Goal: Feedback & Contribution: Contribute content

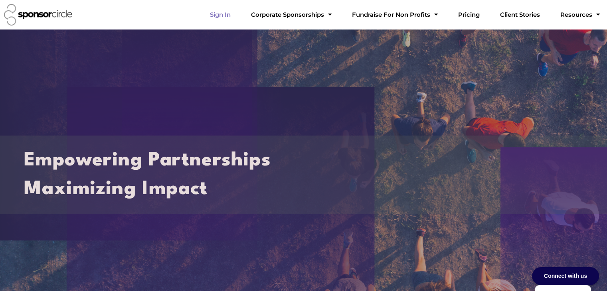
click at [237, 15] on link "Sign In" at bounding box center [221, 15] width 34 height 16
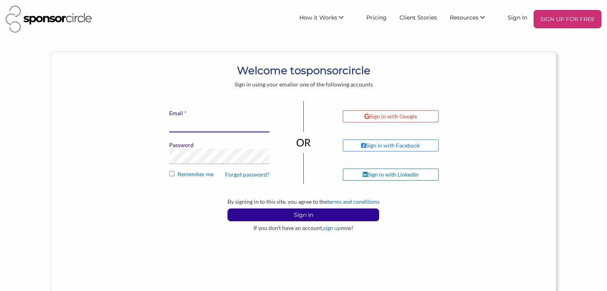
click at [235, 128] on input "* Email" at bounding box center [219, 125] width 100 height 16
type input "bmccabe@sponsorcircle.com"
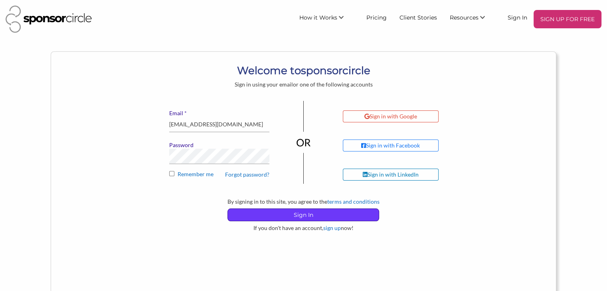
click at [304, 216] on p "Sign In" at bounding box center [303, 215] width 151 height 12
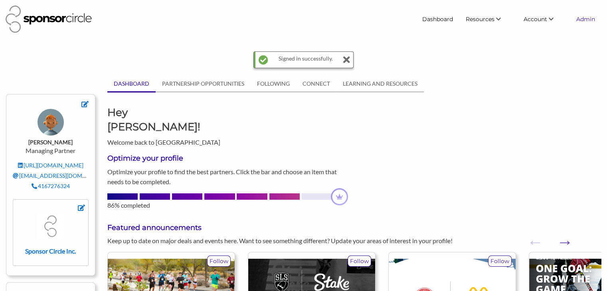
click at [583, 21] on link "Admin" at bounding box center [586, 19] width 32 height 14
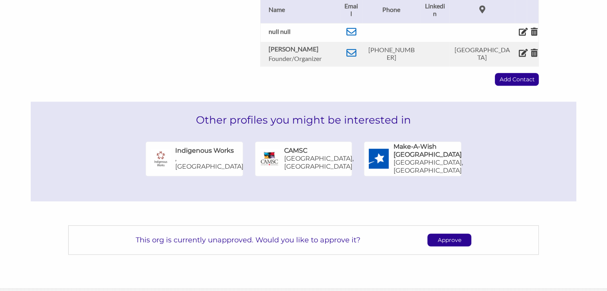
scroll to position [396, 0]
click at [446, 234] on p "Approve" at bounding box center [449, 240] width 43 height 12
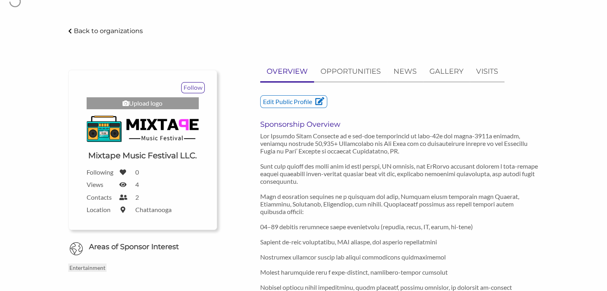
scroll to position [0, 0]
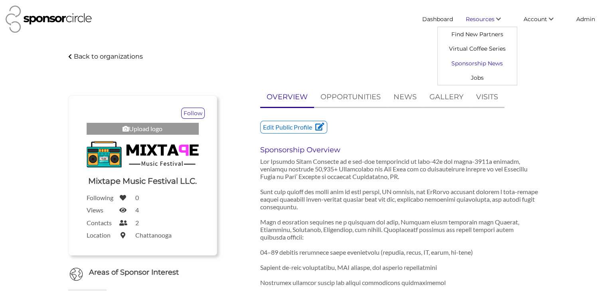
click at [473, 63] on link "Sponsorship News" at bounding box center [477, 63] width 79 height 14
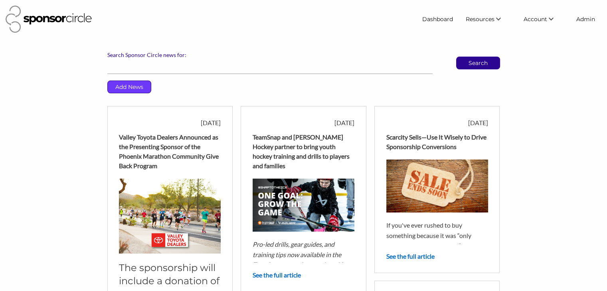
click at [133, 88] on p "Add News" at bounding box center [129, 87] width 43 height 12
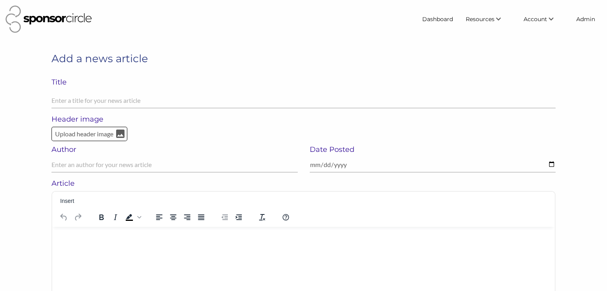
click at [77, 238] on p "Rich Text Area. Press ALT-0 for help." at bounding box center [304, 237] width 490 height 8
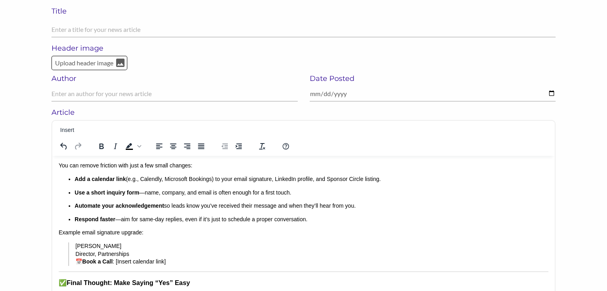
scroll to position [65, 0]
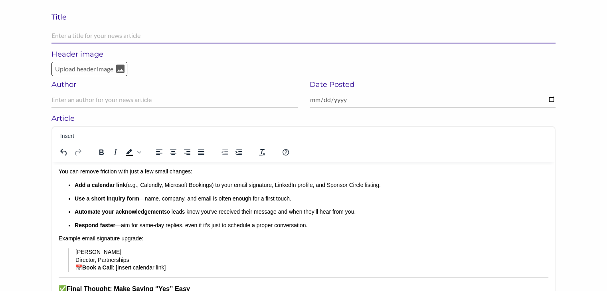
click at [145, 37] on input "text" at bounding box center [304, 36] width 504 height 16
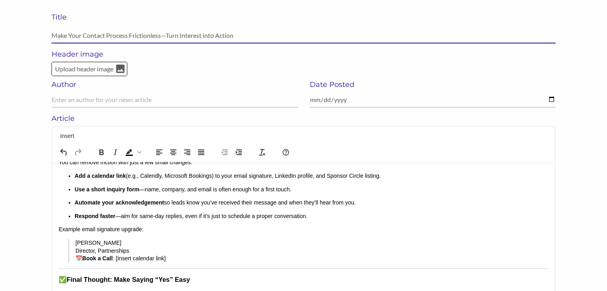
scroll to position [191, 0]
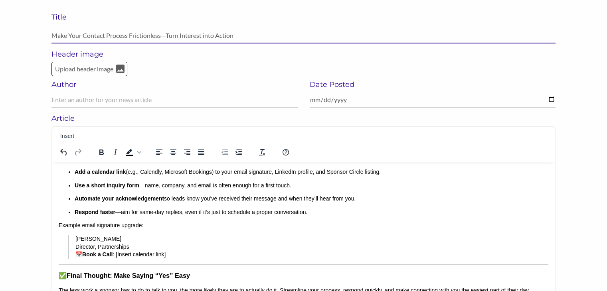
type input "Make Your Contact Process Frictionless—Turn Interest into Action"
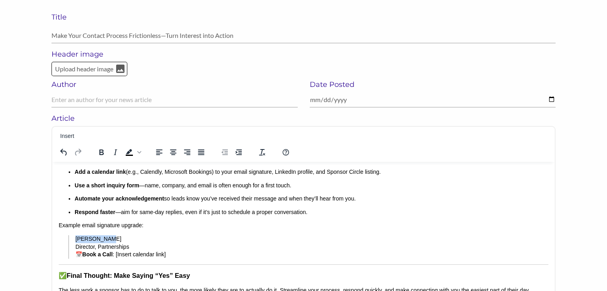
drag, startPoint x: 109, startPoint y: 238, endPoint x: 77, endPoint y: 238, distance: 32.7
click at [77, 238] on p "Brad McCabe Director, Partnerships 📅 Book a Call : [Insert calendar link]" at bounding box center [303, 247] width 457 height 24
drag, startPoint x: 130, startPoint y: 246, endPoint x: 74, endPoint y: 245, distance: 55.9
click at [74, 245] on blockquote "Name Director, Partnerships 📅 Book a Call : [Insert calendar link]" at bounding box center [300, 247] width 464 height 24
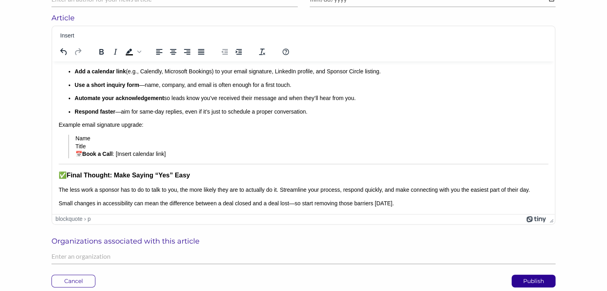
scroll to position [169, 0]
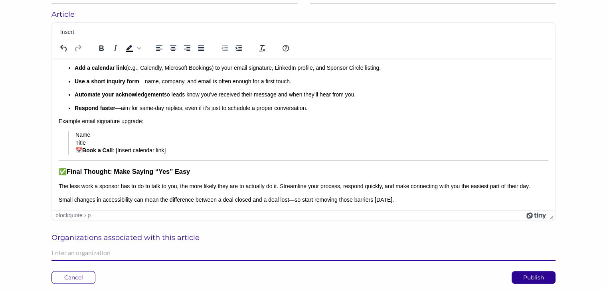
click at [149, 254] on input "text" at bounding box center [304, 254] width 504 height 16
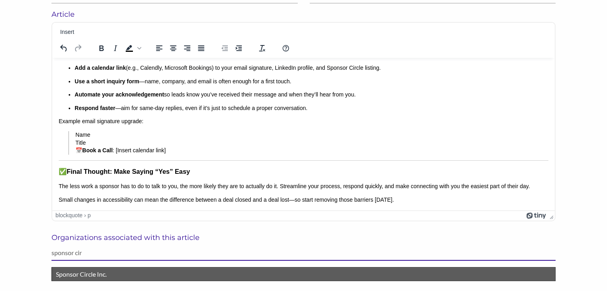
type input "sponsor cir"
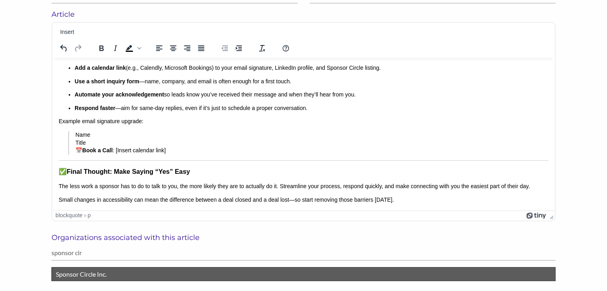
click at [141, 277] on p "Sponsor Circle Inc." at bounding box center [303, 275] width 495 height 10
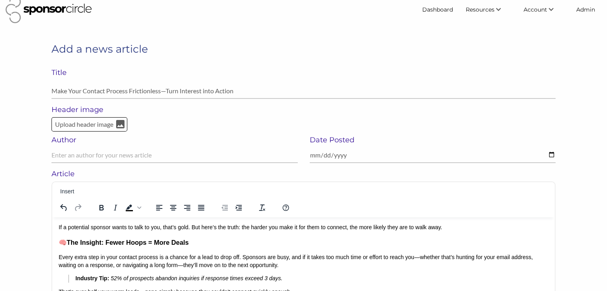
scroll to position [7, 0]
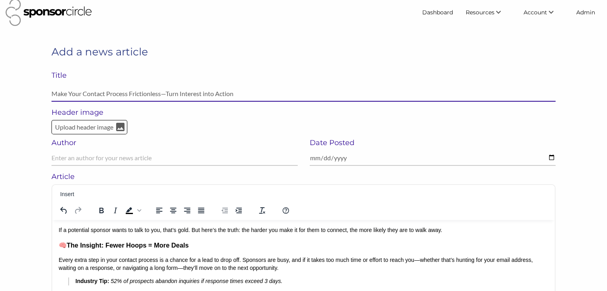
drag, startPoint x: 236, startPoint y: 93, endPoint x: 44, endPoint y: 95, distance: 192.1
click at [44, 95] on div "Add a news article Title Make Your Contact Process Frictionless—Turn Interest i…" at bounding box center [303, 252] width 607 height 415
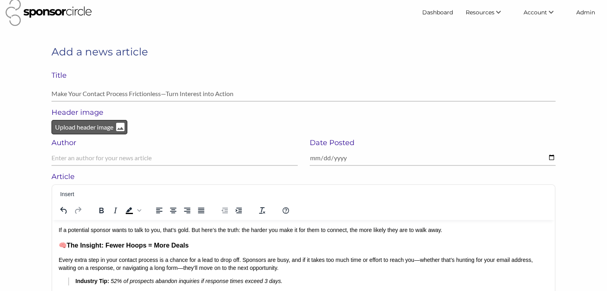
click at [87, 126] on p "Upload header image" at bounding box center [84, 127] width 60 height 10
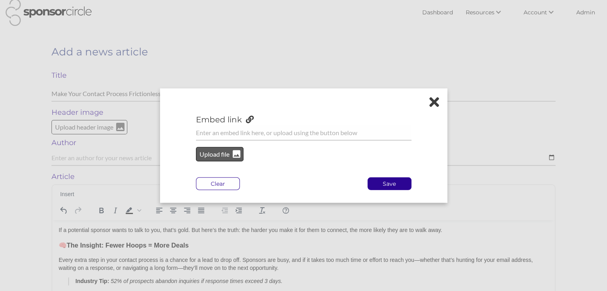
click at [224, 159] on p "Upload file" at bounding box center [215, 154] width 32 height 10
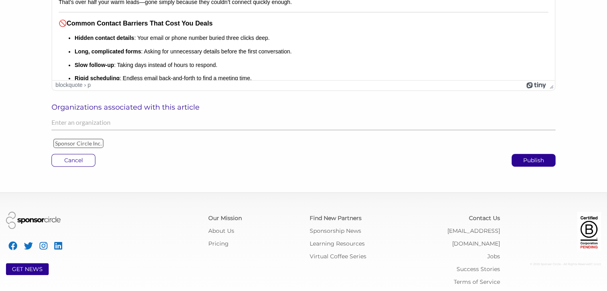
scroll to position [334, 0]
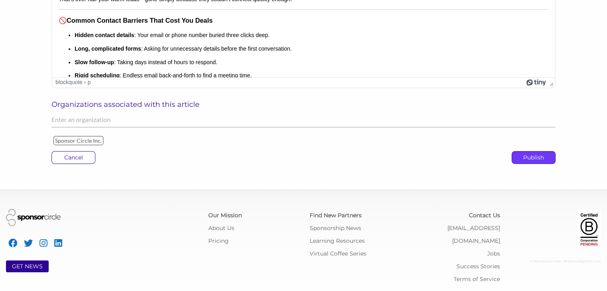
click at [517, 161] on p "Publish" at bounding box center [533, 158] width 43 height 12
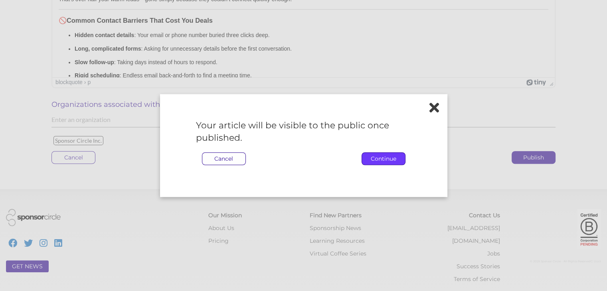
click at [365, 157] on p "Continue" at bounding box center [383, 159] width 43 height 12
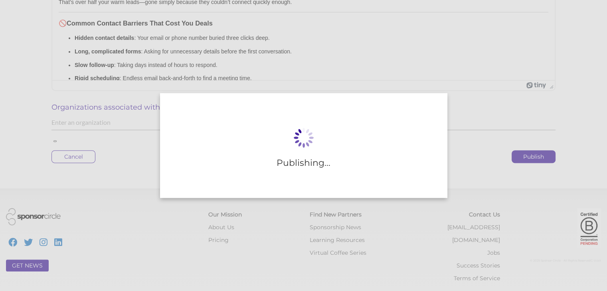
scroll to position [330, 0]
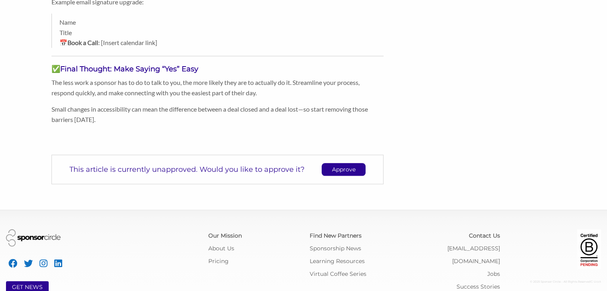
scroll to position [522, 0]
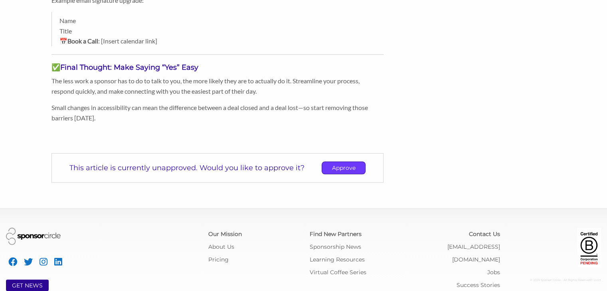
click at [351, 165] on p "Approve" at bounding box center [343, 168] width 43 height 12
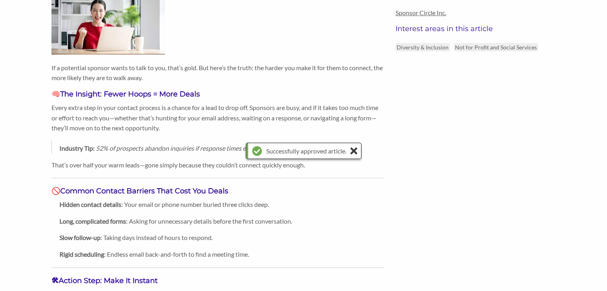
scroll to position [0, 0]
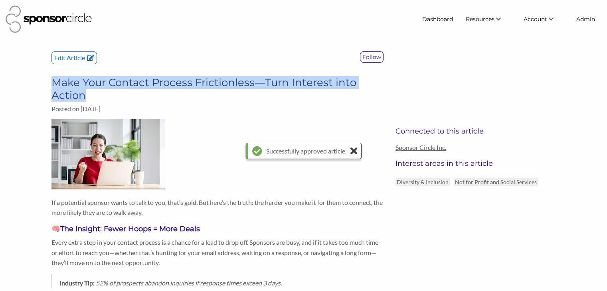
drag, startPoint x: 89, startPoint y: 94, endPoint x: 56, endPoint y: 83, distance: 34.5
click at [56, 83] on h3 "Make Your Contact Process Frictionless—Turn Interest into Action" at bounding box center [218, 89] width 332 height 26
copy h3 "Make Your Contact Process Frictionless—Turn Interest into Action"
